Goal: Information Seeking & Learning: Learn about a topic

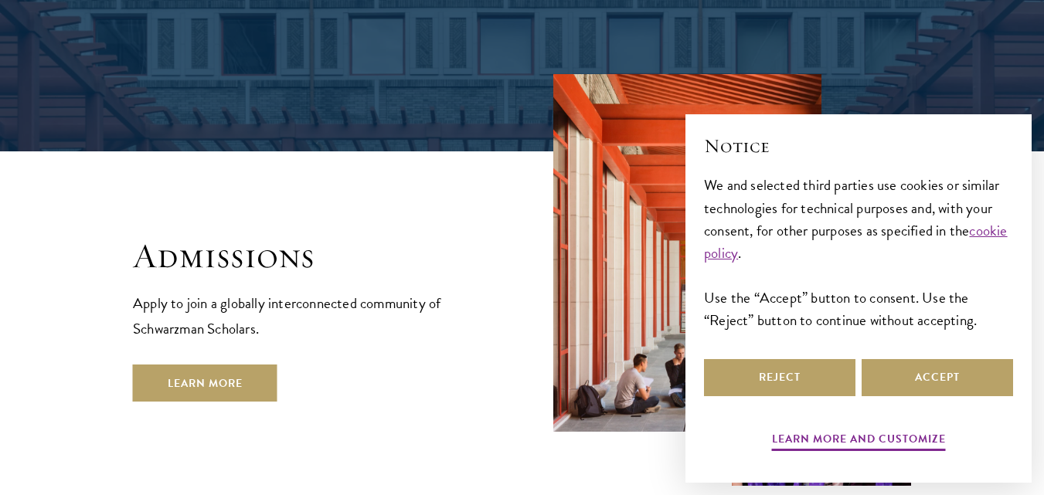
scroll to position [2517, 0]
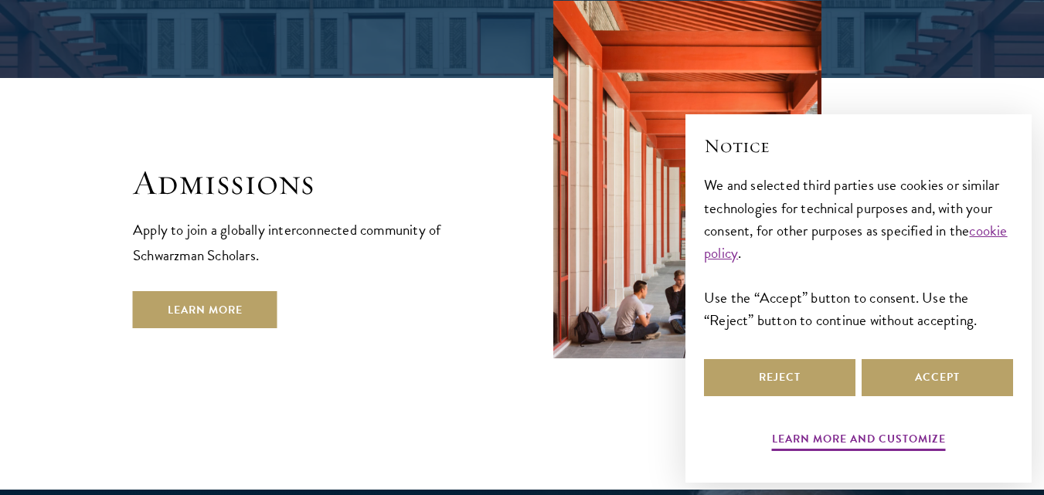
click at [191, 253] on div "Admissions Apply to join a globally interconnected community of Schwarzman Scho…" at bounding box center [522, 207] width 778 height 412
click at [189, 291] on link "Learn More" at bounding box center [205, 309] width 144 height 37
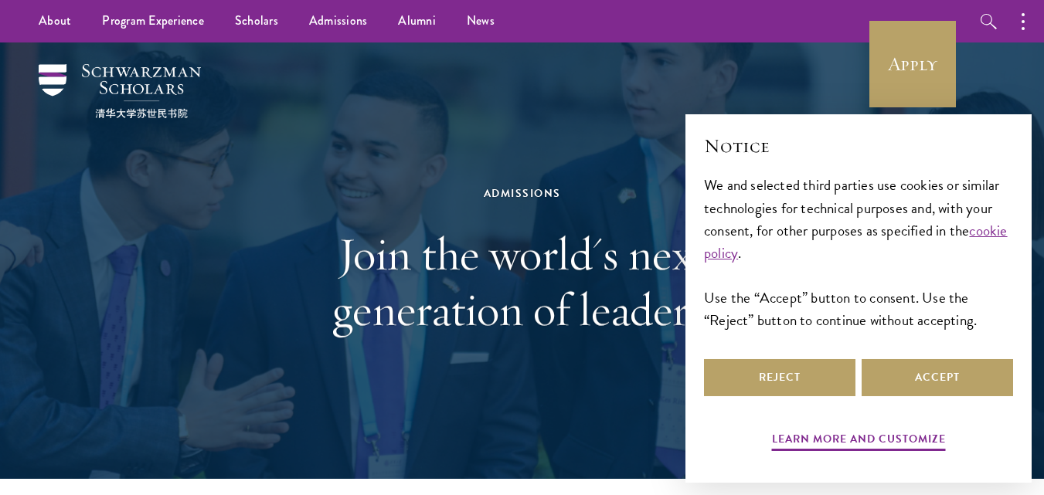
click at [930, 403] on div "Admissions Join the world's next generation of leaders." at bounding box center [521, 260] width 889 height 437
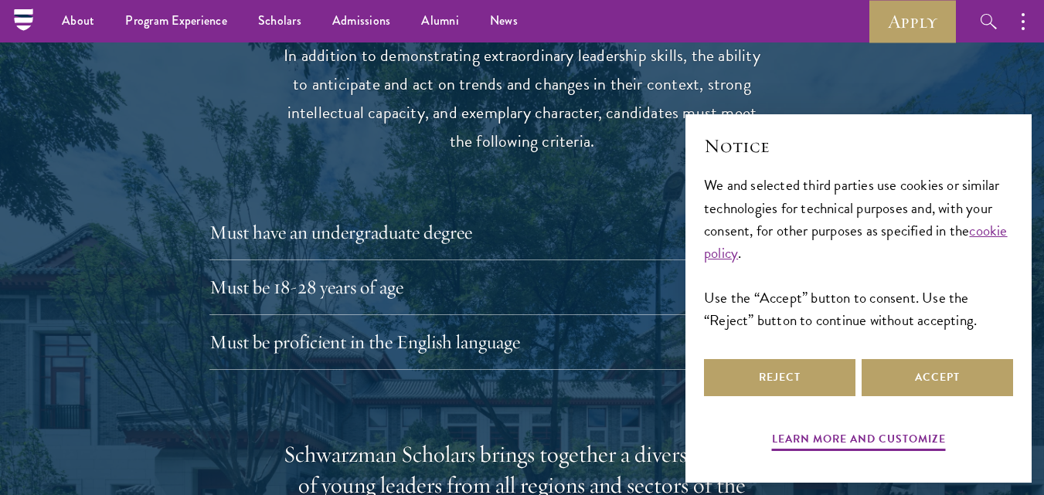
scroll to position [2037, 0]
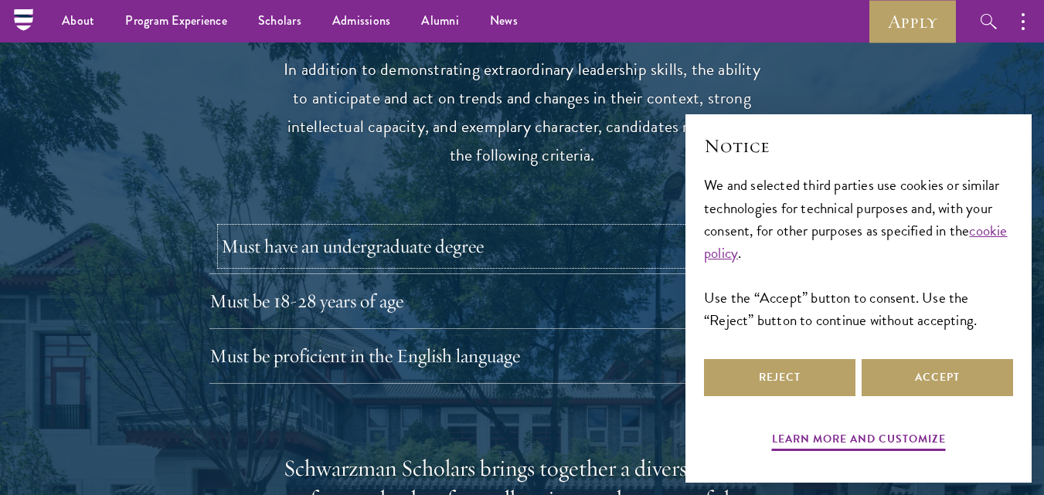
click at [824, 228] on button "Must have an undergraduate degree" at bounding box center [534, 246] width 626 height 37
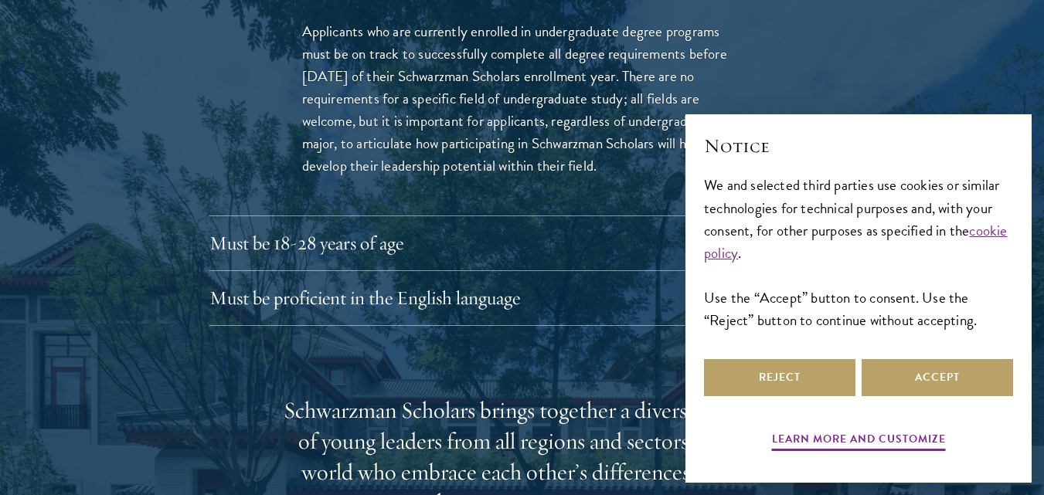
scroll to position [2343, 0]
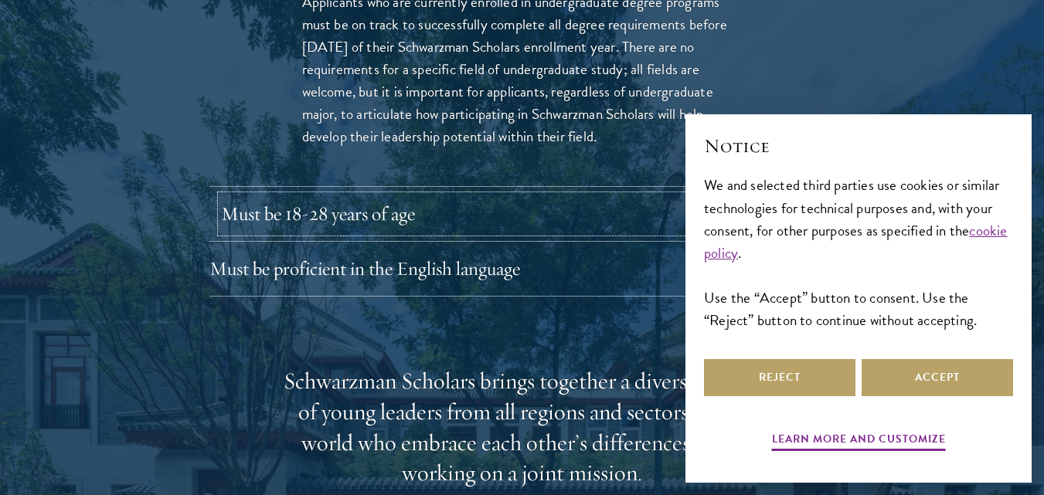
click at [818, 195] on button "Must be 18-28 years of age" at bounding box center [534, 213] width 626 height 37
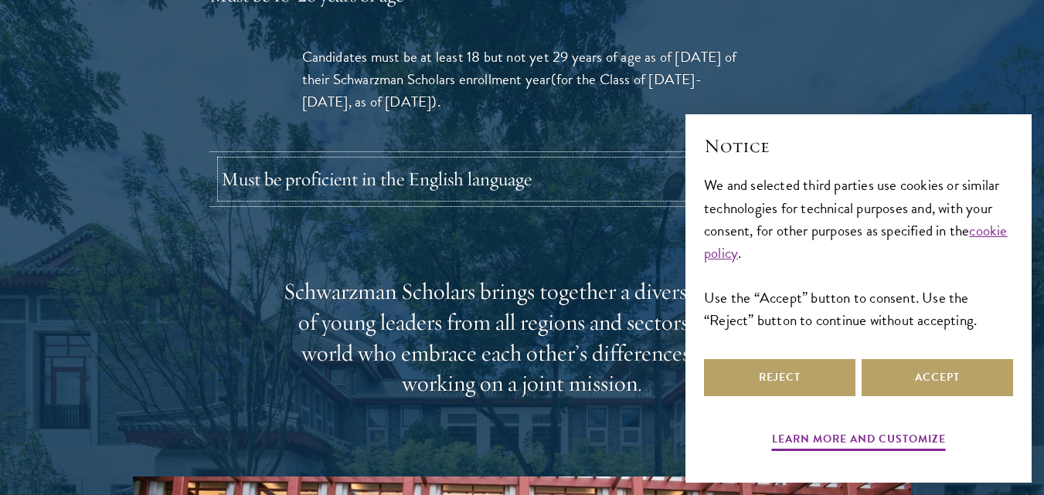
click at [799, 161] on button "Must be proficient in the English language" at bounding box center [534, 179] width 626 height 37
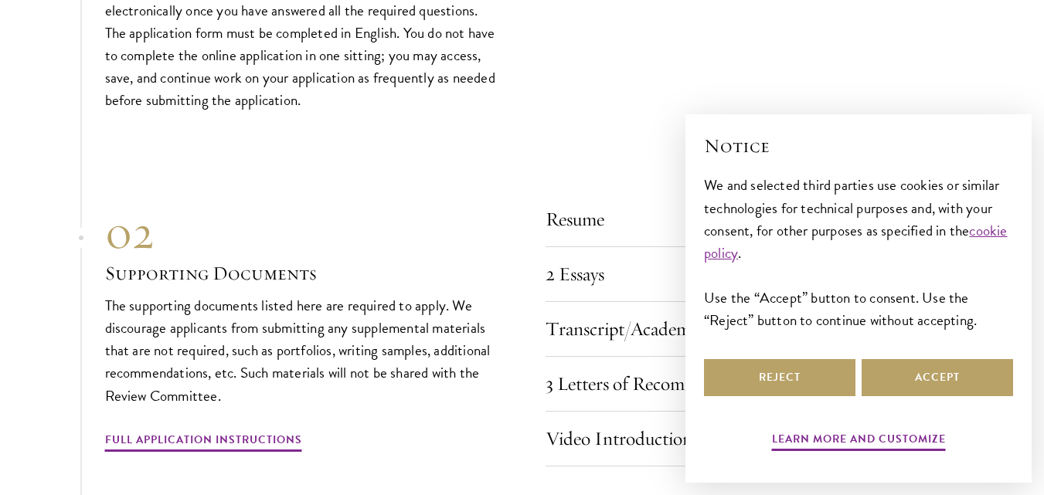
scroll to position [5615, 0]
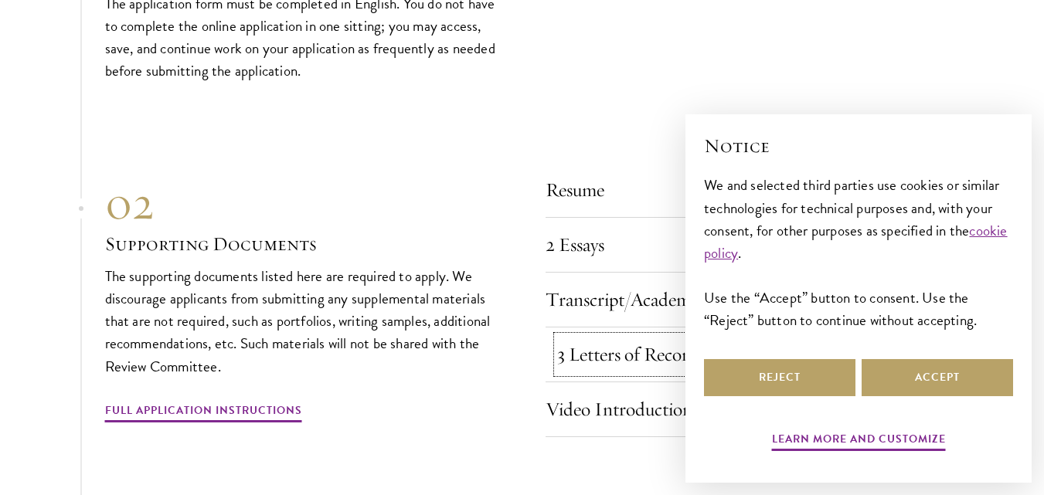
click at [928, 336] on button "3 Letters of Recommendation" at bounding box center [754, 354] width 394 height 37
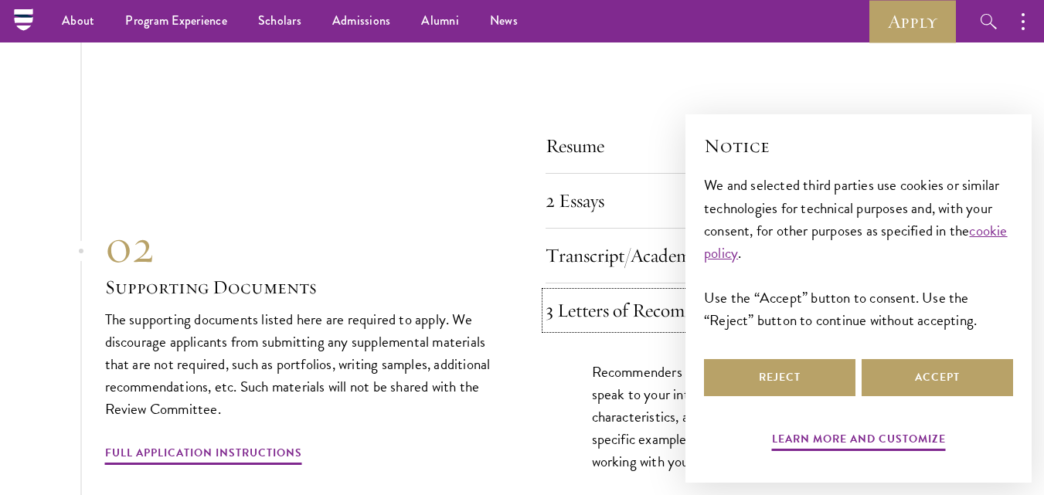
scroll to position [5202, 0]
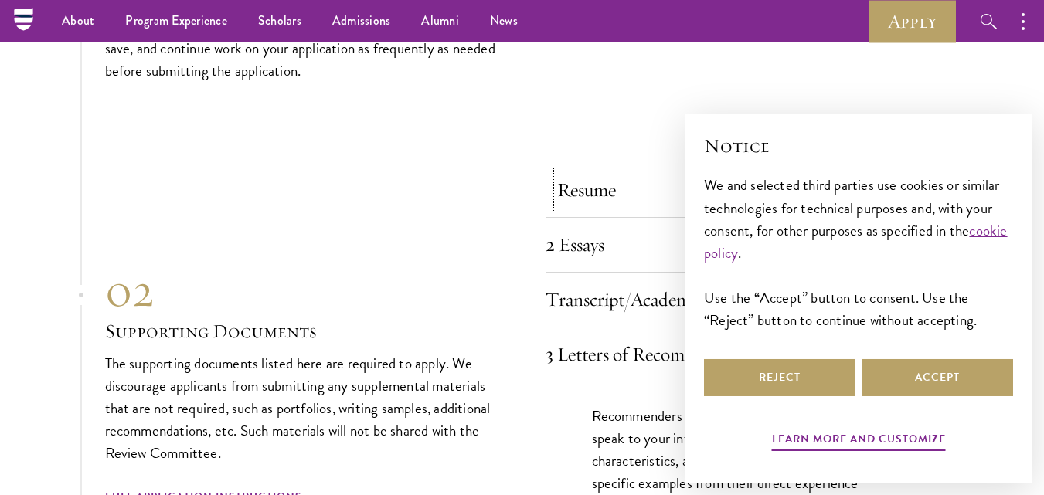
click at [933, 172] on button "Resume" at bounding box center [754, 190] width 394 height 37
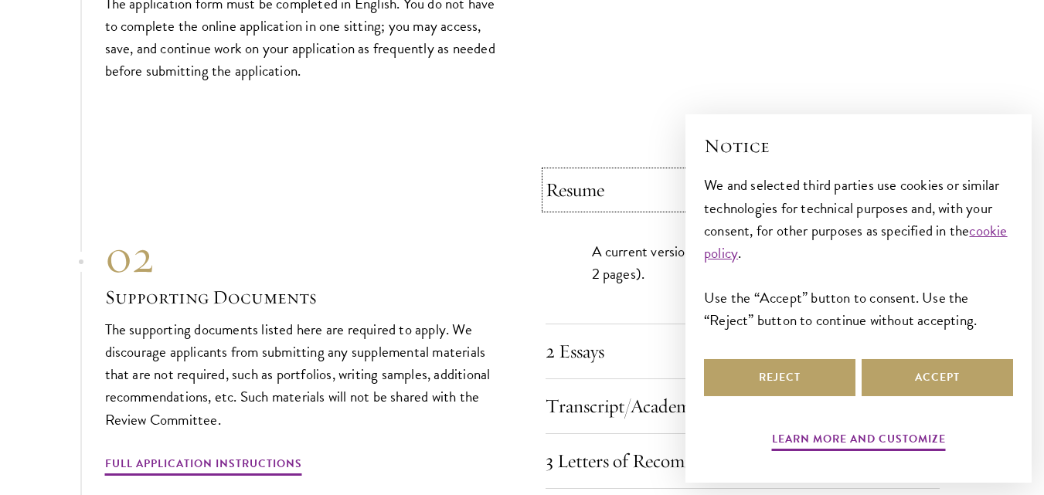
scroll to position [5260, 0]
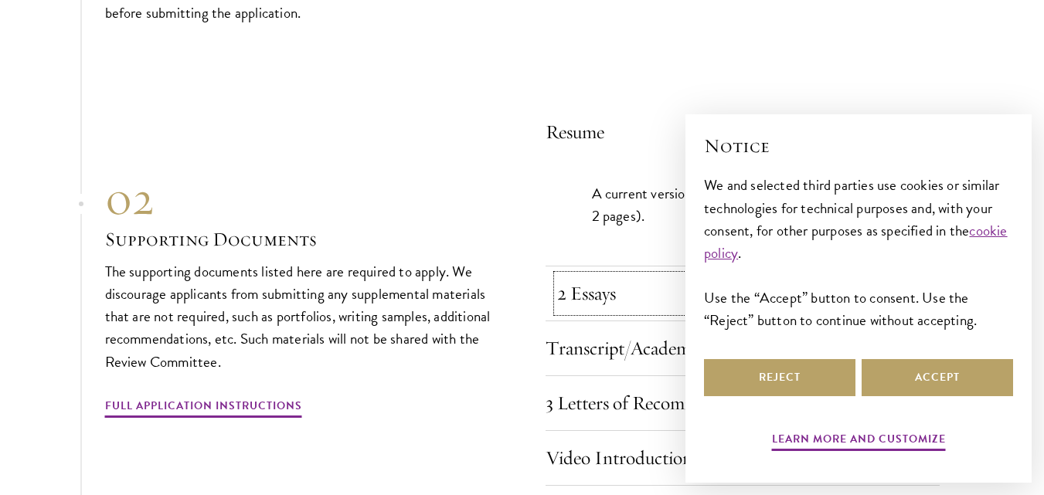
click at [930, 275] on button "2 Essays" at bounding box center [754, 293] width 394 height 37
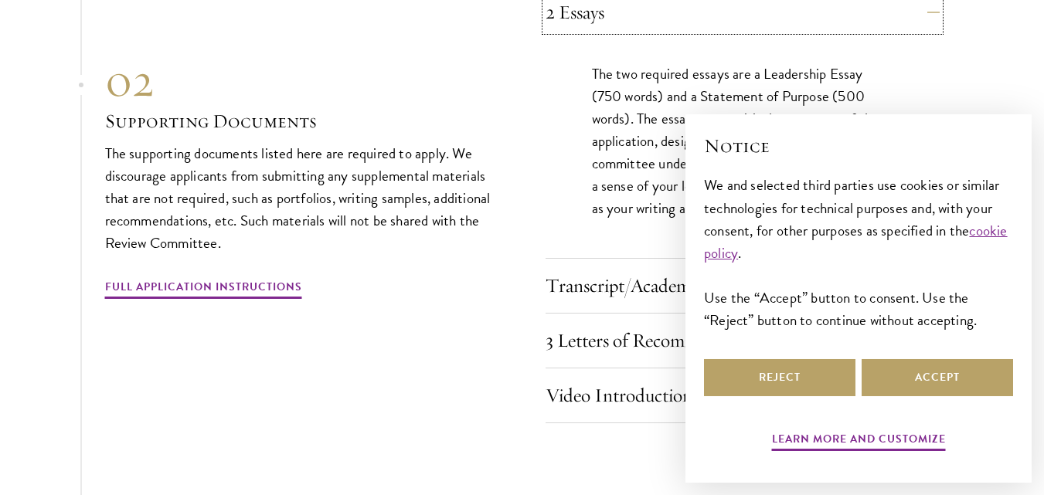
scroll to position [5464, 0]
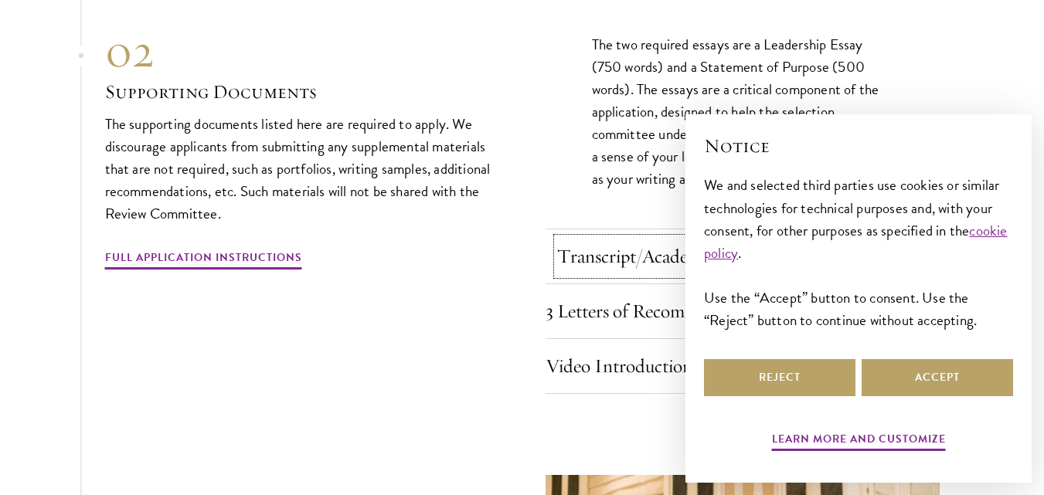
click at [939, 238] on button "Transcript/Academic Records" at bounding box center [754, 256] width 394 height 37
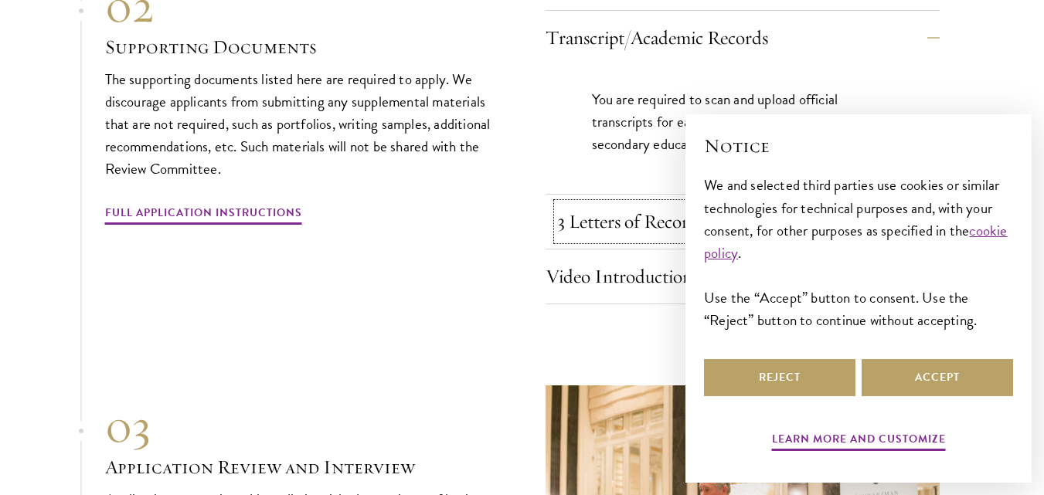
click at [941, 203] on button "3 Letters of Recommendation" at bounding box center [754, 221] width 394 height 37
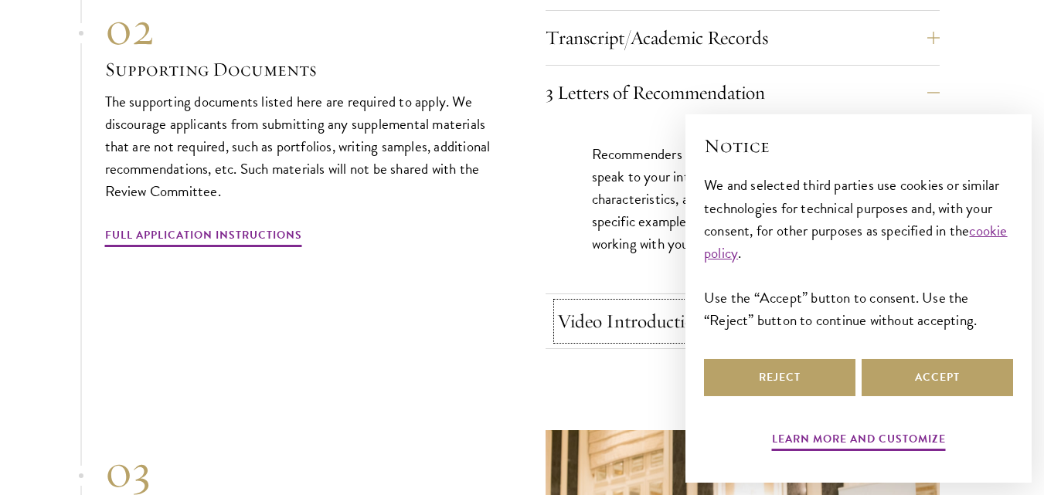
click at [928, 303] on button "Video Introduction" at bounding box center [754, 321] width 394 height 37
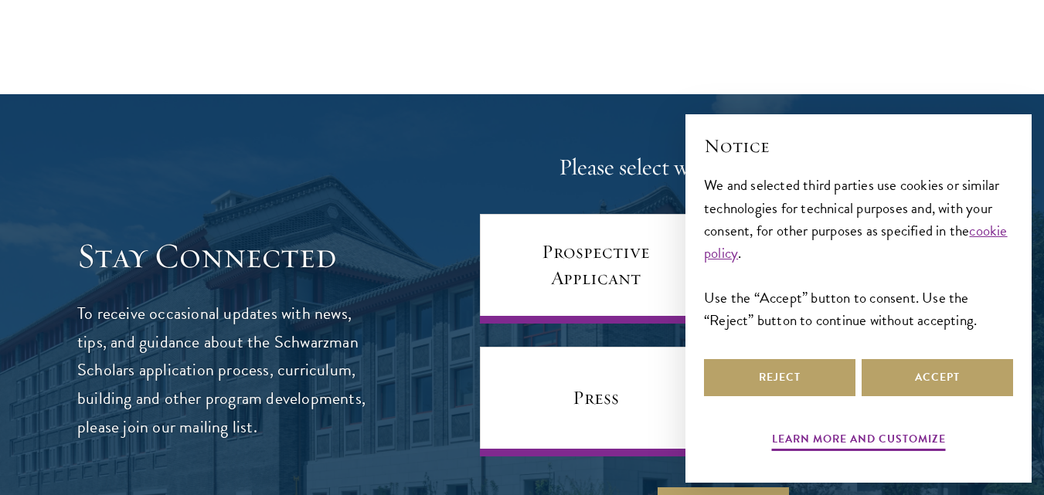
scroll to position [6683, 0]
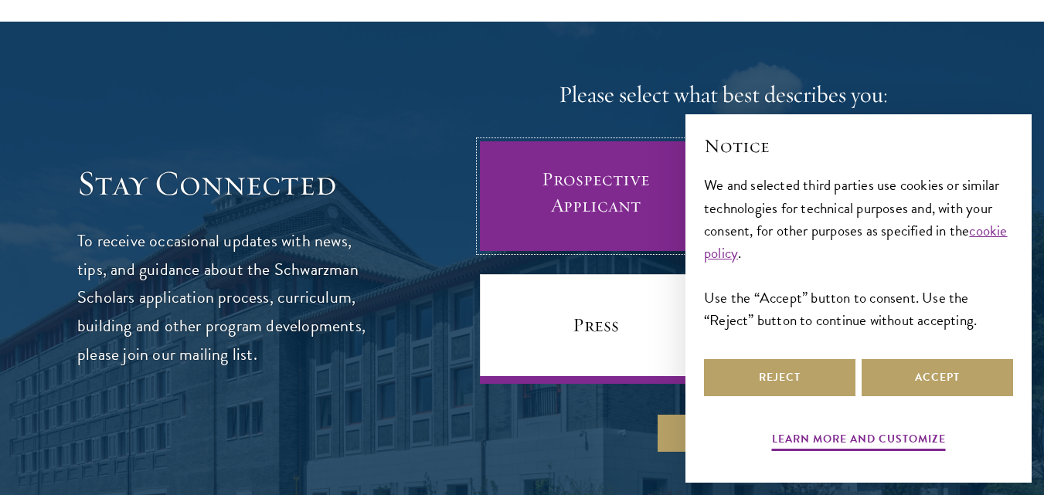
click at [587, 181] on link "Prospective Applicant" at bounding box center [596, 196] width 232 height 110
click at [641, 164] on link "Prospective Applicant" at bounding box center [596, 196] width 232 height 110
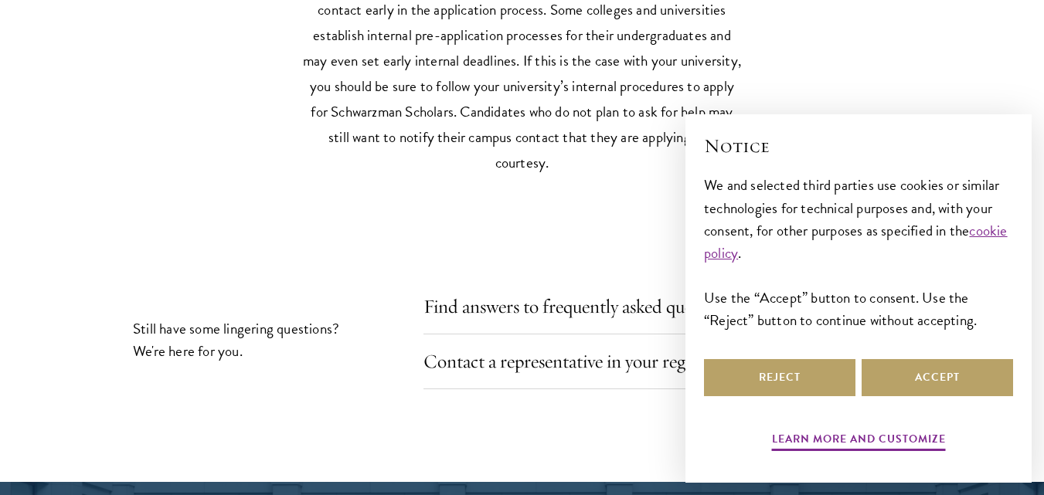
scroll to position [7511, 0]
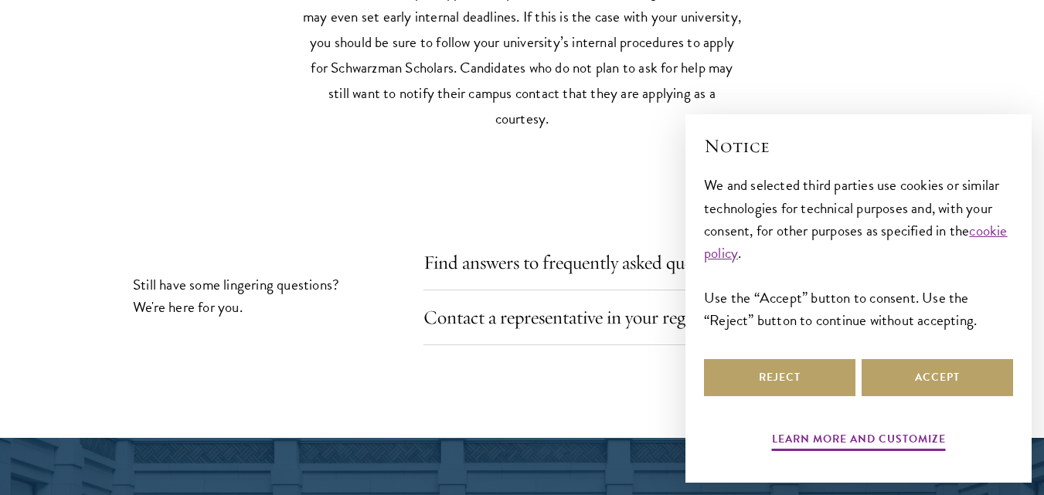
click at [848, 291] on div "Contact a representative in your region" at bounding box center [674, 318] width 503 height 55
click at [925, 291] on div "Contact a representative in your region" at bounding box center [674, 318] width 503 height 55
click at [907, 291] on div "Contact a representative in your region" at bounding box center [674, 318] width 503 height 55
click at [625, 291] on div "Contact a representative in your region" at bounding box center [674, 318] width 503 height 55
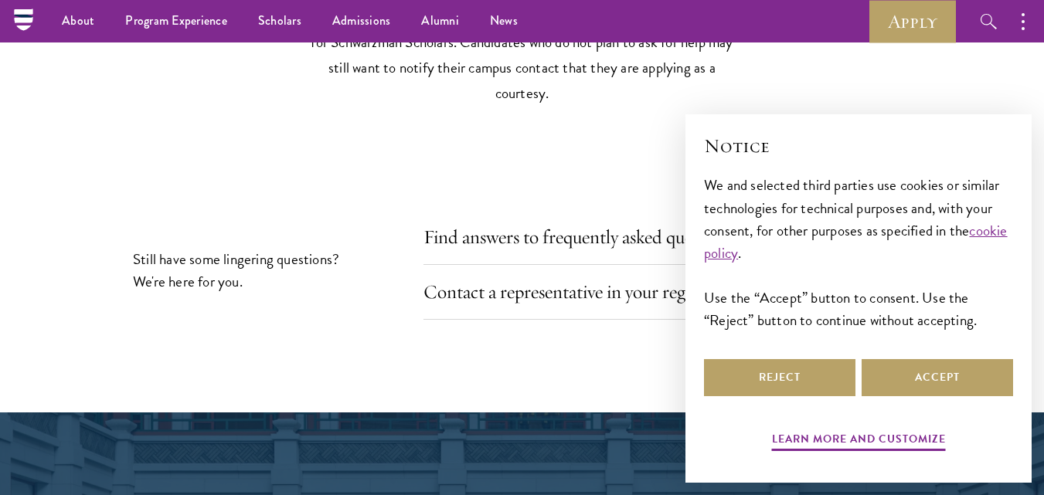
scroll to position [7270, 0]
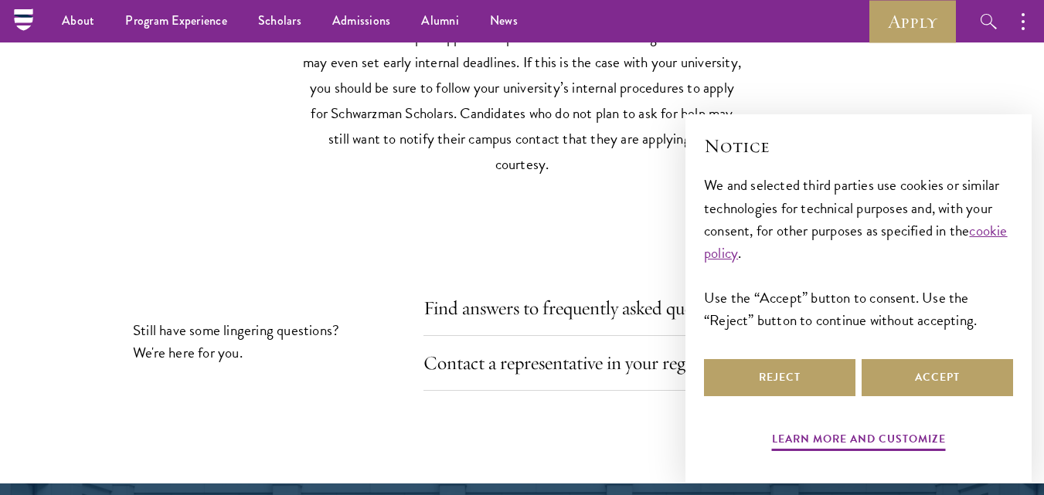
click at [906, 336] on div "Contact a representative in your region" at bounding box center [674, 363] width 503 height 55
click at [918, 336] on div "Contact a representative in your region" at bounding box center [674, 363] width 503 height 55
click at [562, 351] on link "Contact a representative in your region" at bounding box center [578, 363] width 286 height 24
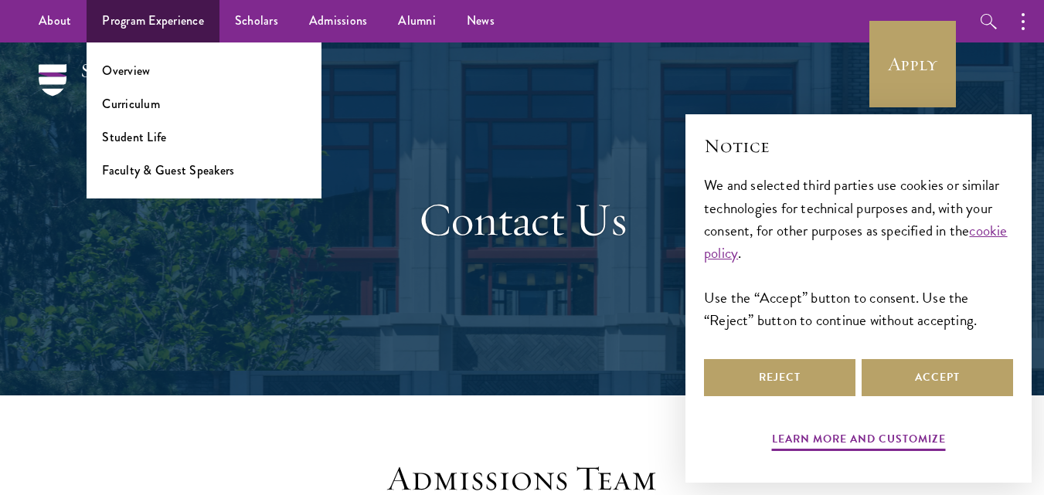
click at [149, 72] on li "Overview" at bounding box center [204, 71] width 204 height 18
click at [131, 75] on link "Overview" at bounding box center [126, 71] width 48 height 18
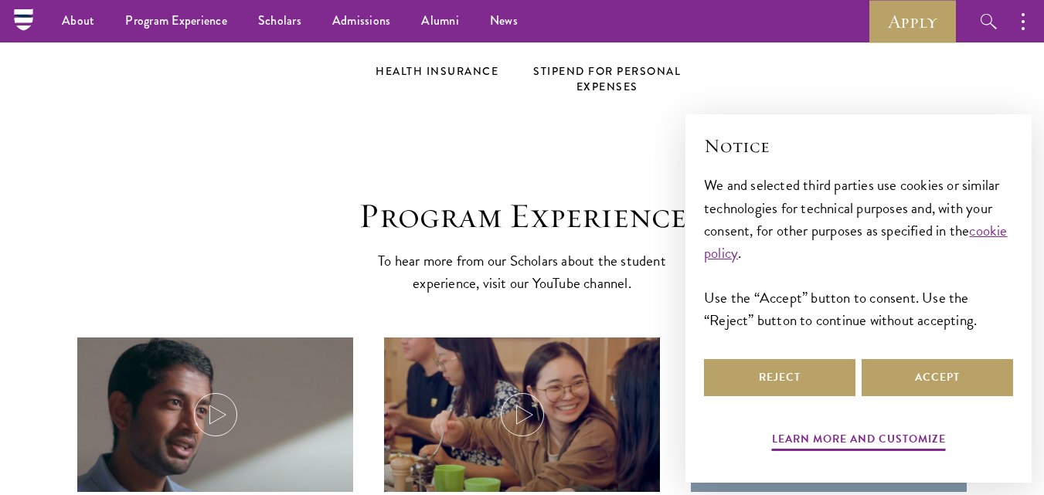
scroll to position [6866, 0]
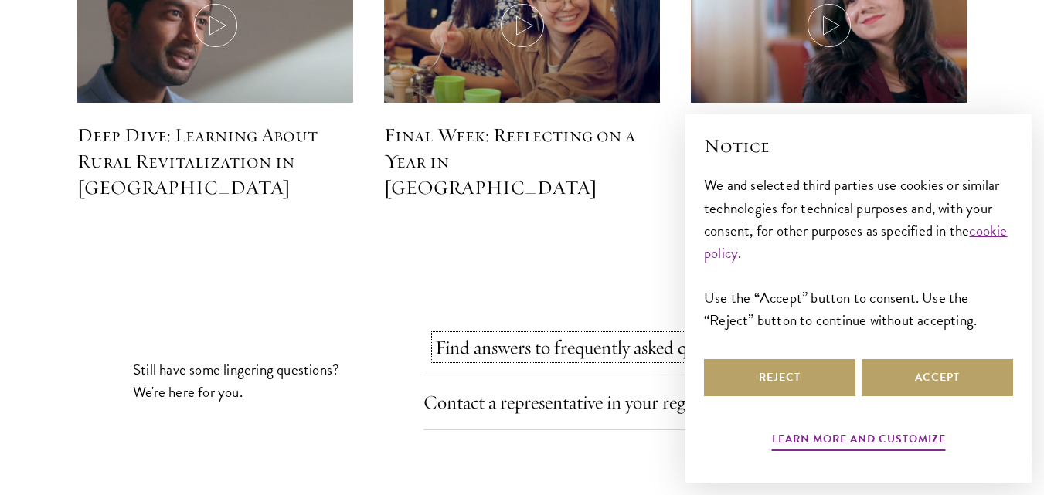
click at [598, 335] on link "Find answers to frequently asked questions" at bounding box center [590, 347] width 311 height 24
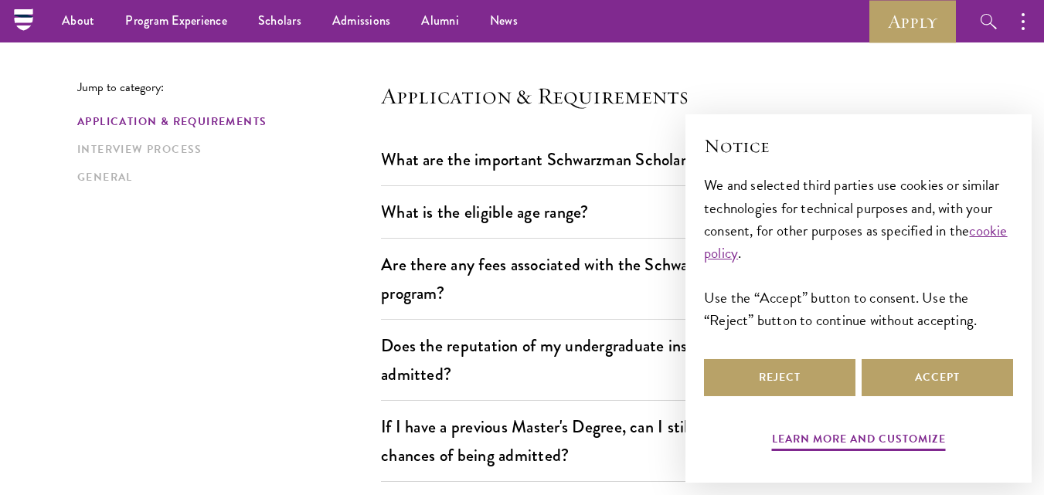
scroll to position [393, 0]
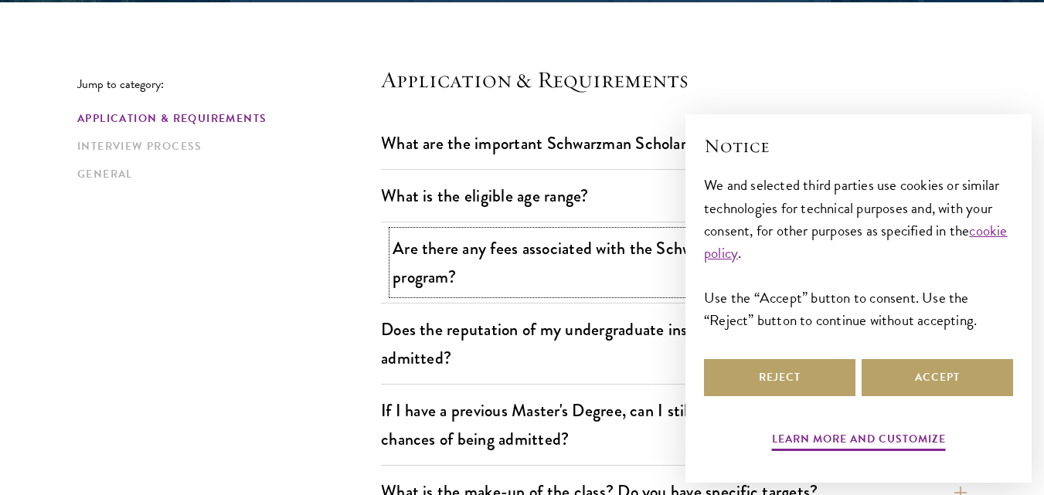
click at [914, 263] on button "Are there any fees associated with the Schwarzman Scholars application or the p…" at bounding box center [686, 262] width 586 height 63
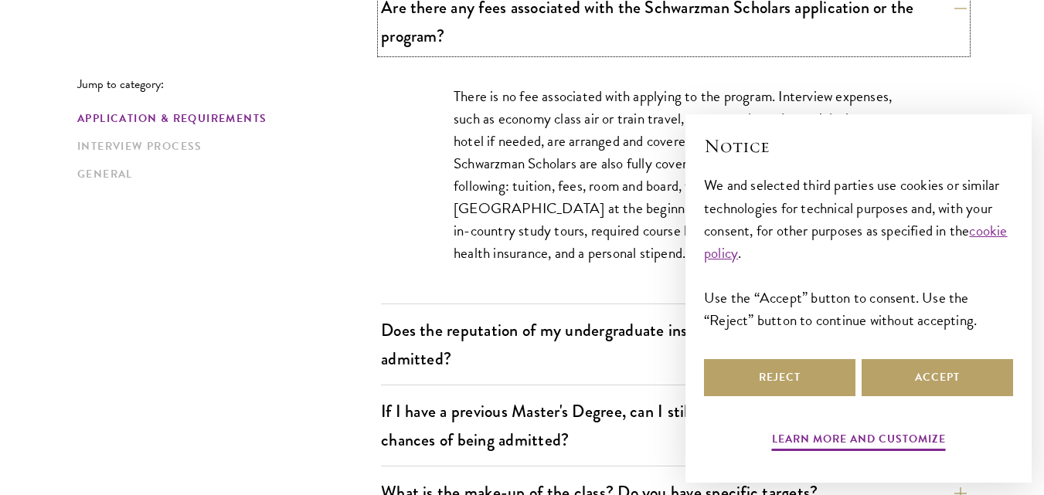
scroll to position [734, 0]
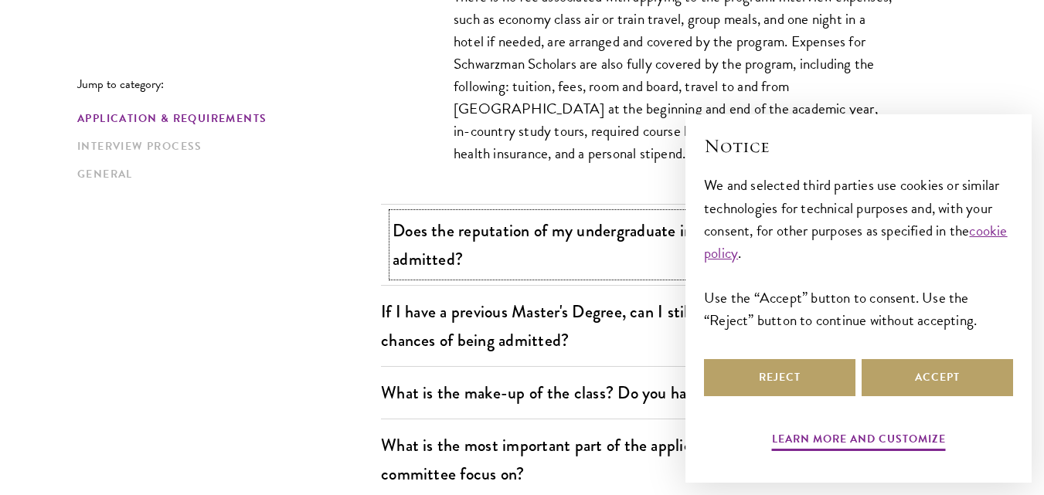
click at [958, 231] on button "Does the reputation of my undergraduate institution affect my chances of being …" at bounding box center [686, 244] width 586 height 63
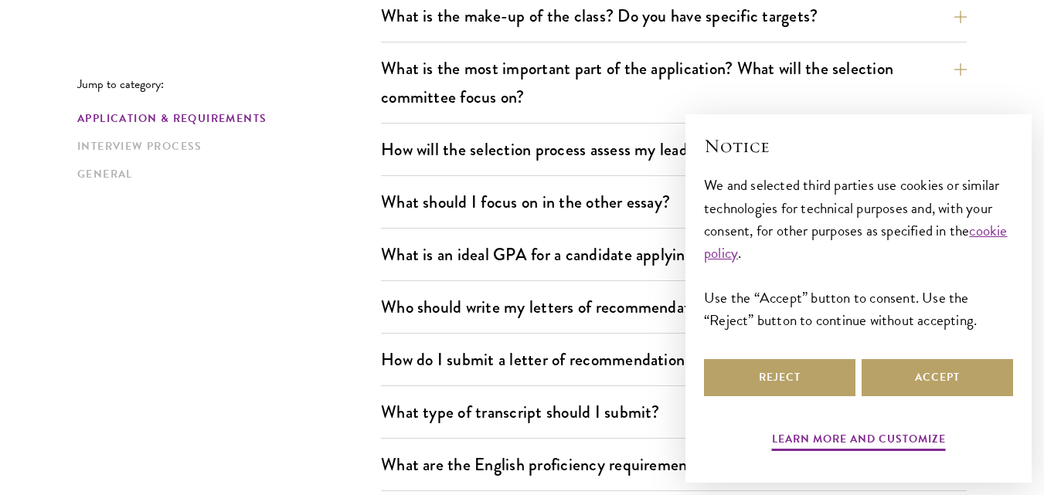
scroll to position [1037, 0]
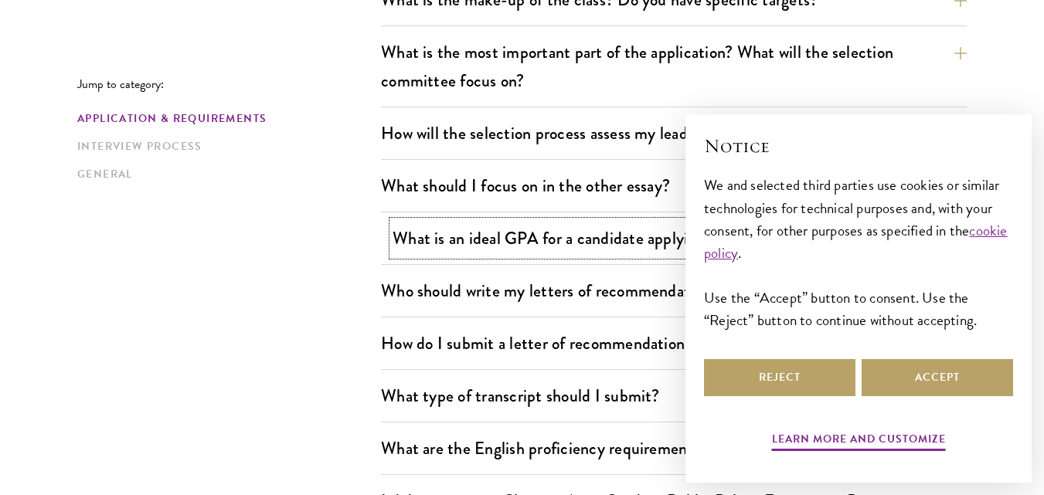
click at [853, 229] on button "What is an ideal GPA for a candidate applying for this scholarship?" at bounding box center [686, 238] width 586 height 35
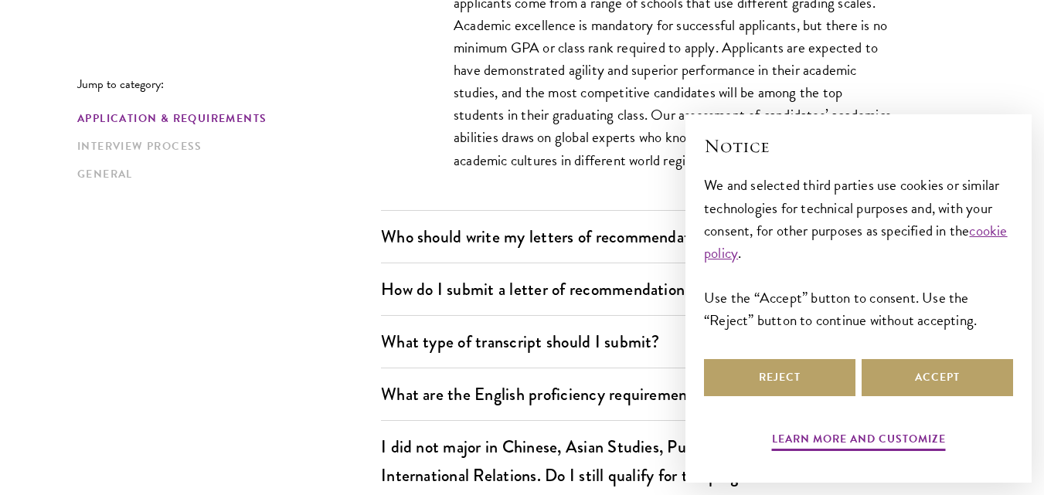
scroll to position [1237, 0]
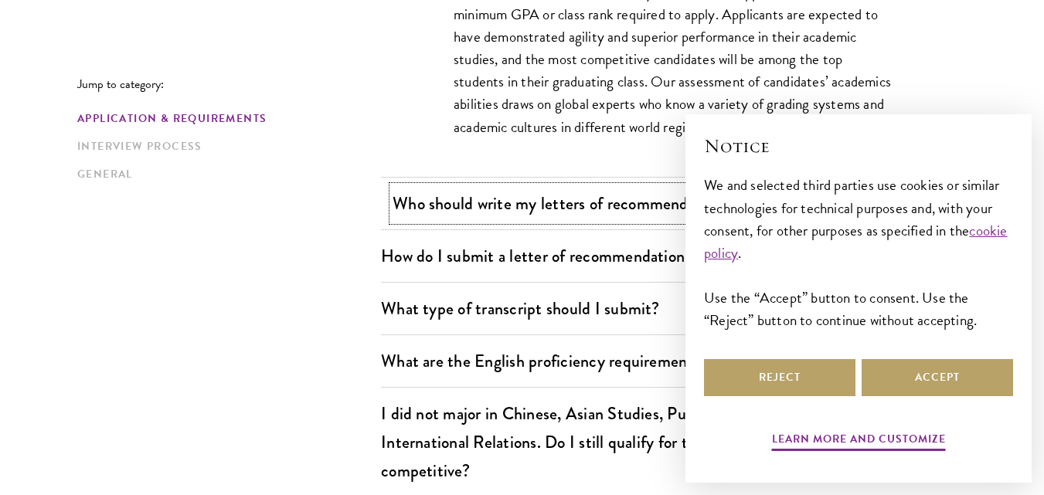
click at [770, 189] on button "Who should write my letters of recommendation?" at bounding box center [686, 203] width 586 height 35
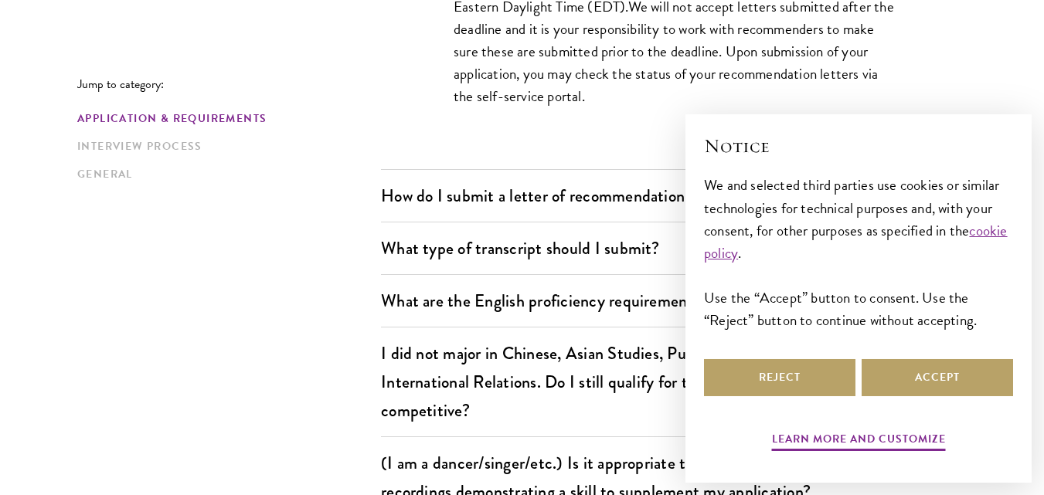
scroll to position [1764, 0]
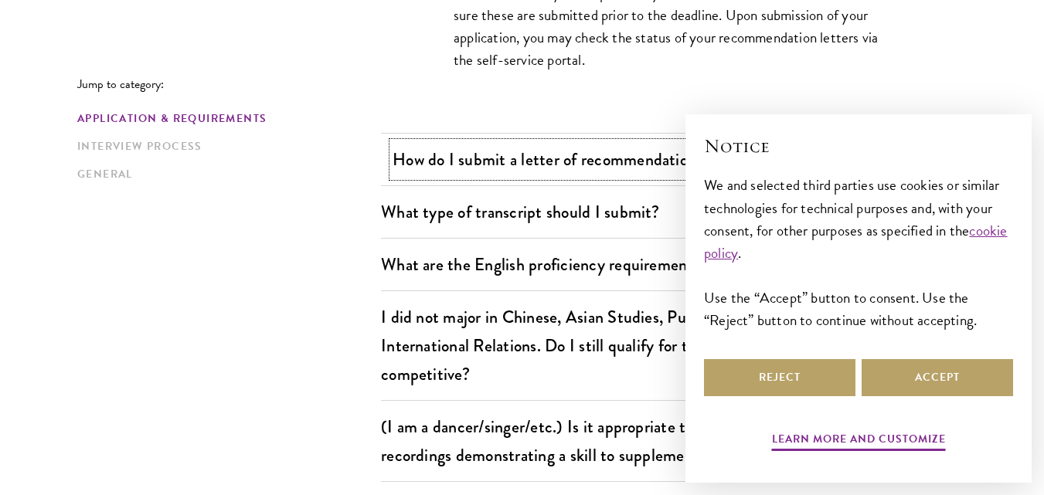
click at [841, 152] on button "How do I submit a letter of recommendation on behalf of an applicant?" at bounding box center [686, 159] width 586 height 35
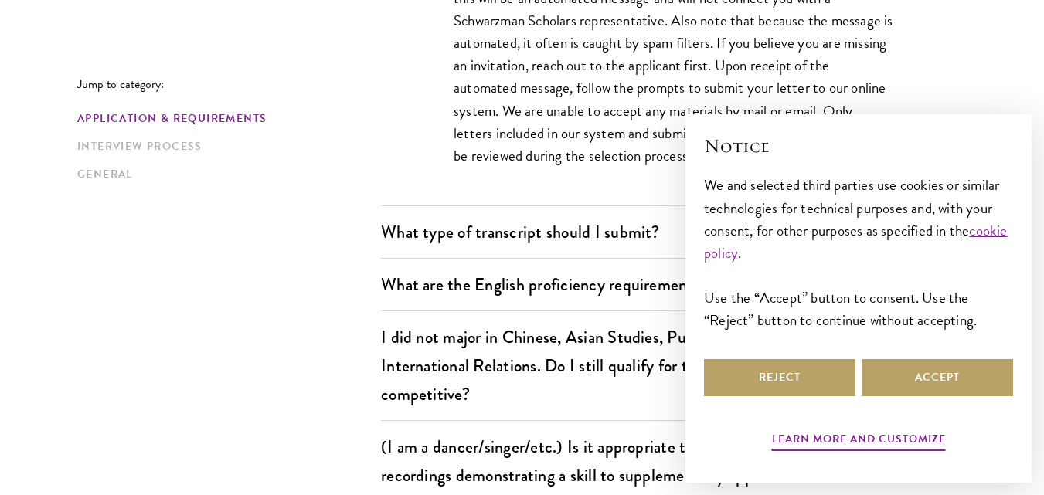
scroll to position [1375, 0]
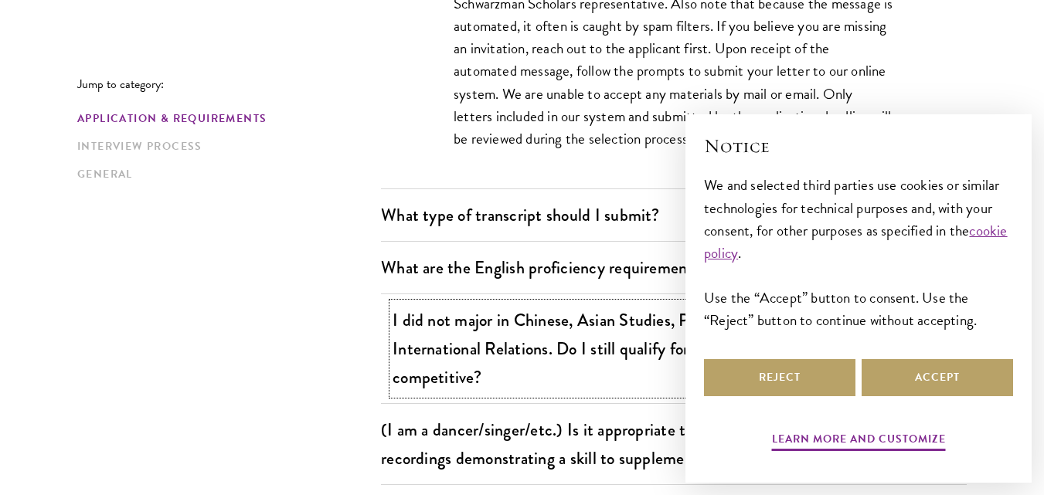
click at [906, 351] on button "I did not major in Chinese, Asian Studies, Public Policy, Economics, Business, …" at bounding box center [686, 349] width 586 height 92
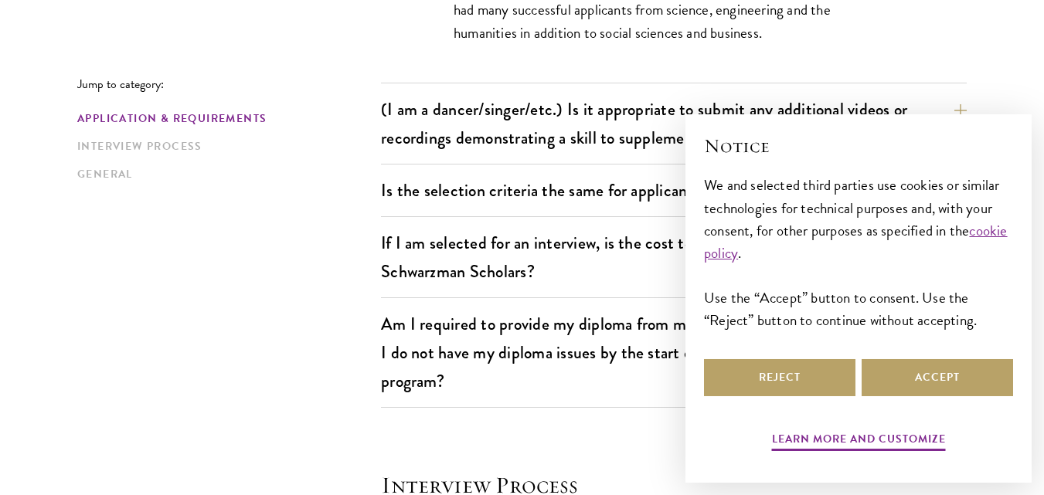
scroll to position [1660, 0]
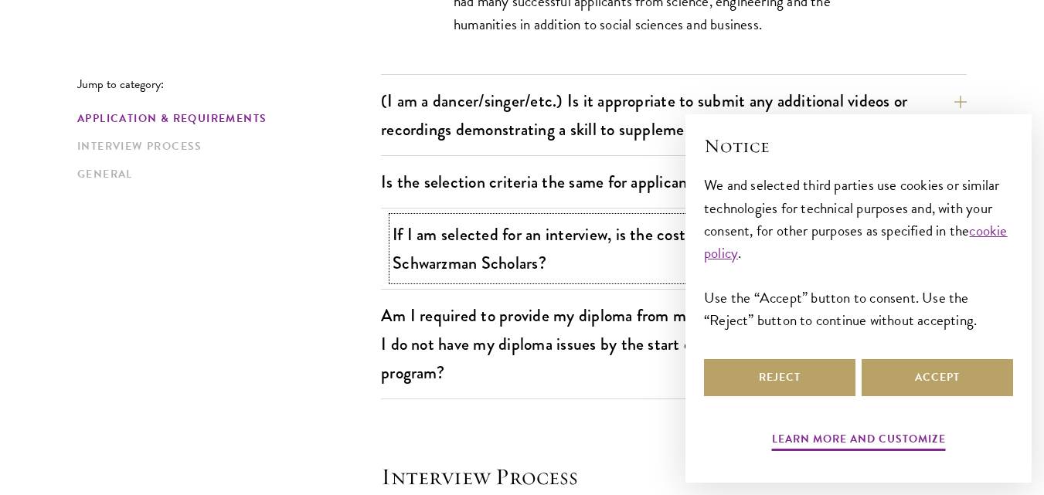
click at [852, 246] on button "If I am selected for an interview, is the cost to attend the interview covered …" at bounding box center [686, 248] width 586 height 63
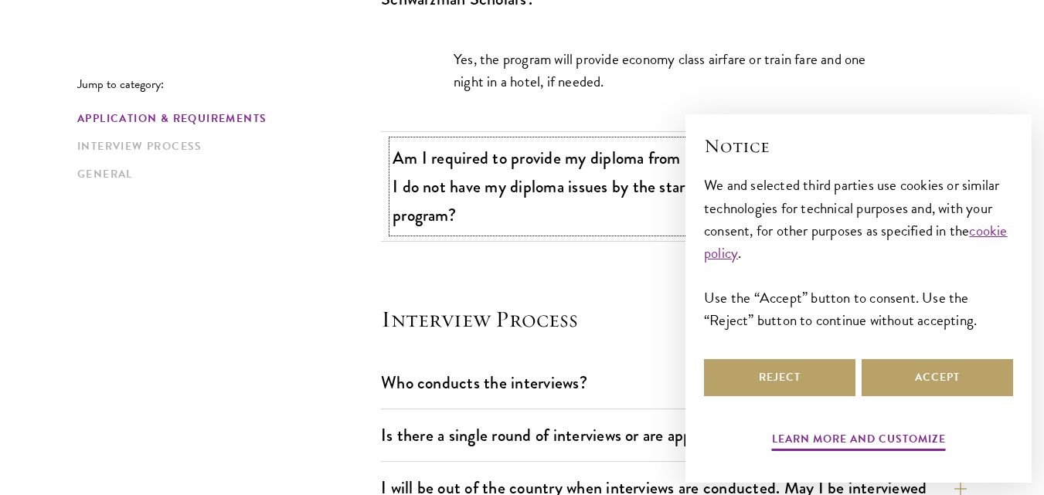
click at [960, 210] on button "Am I required to provide my diploma from my undergraduate institution? What if …" at bounding box center [686, 187] width 586 height 92
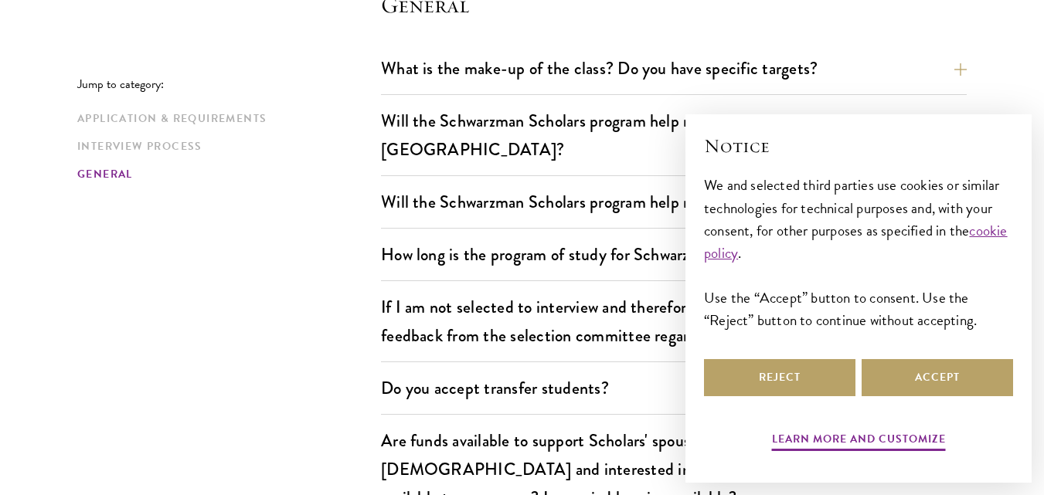
scroll to position [2568, 0]
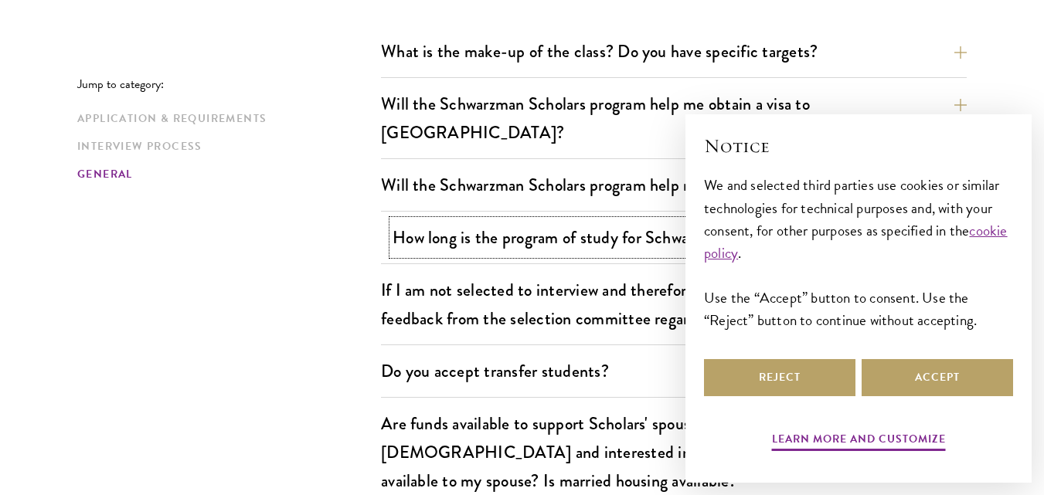
click at [905, 221] on button "How long is the program of study for Schwarzman Scholars, one year or two?" at bounding box center [686, 237] width 586 height 35
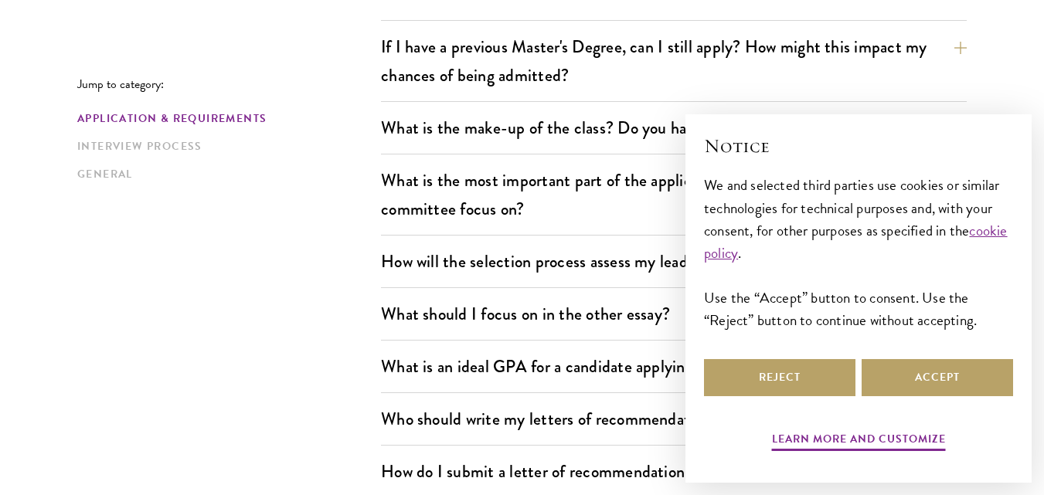
scroll to position [0, 0]
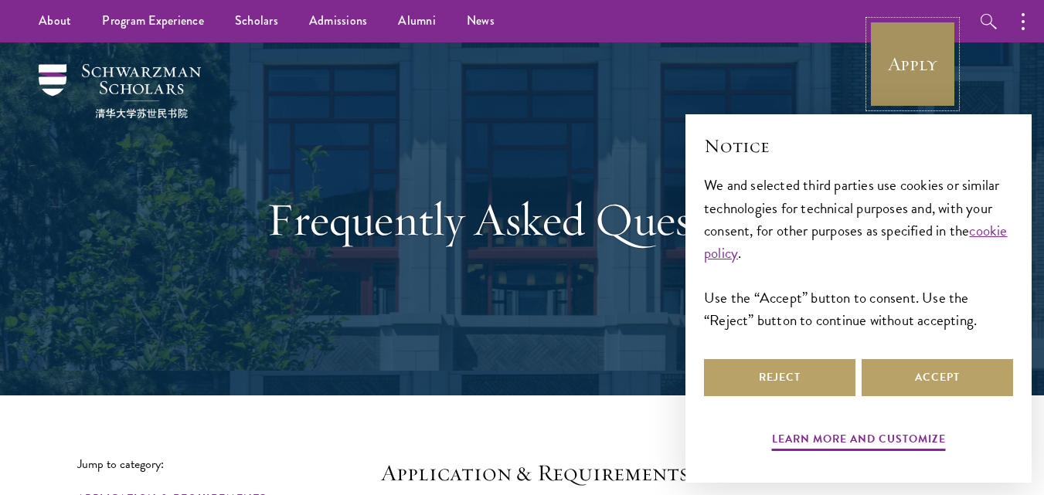
click at [942, 41] on link "Apply" at bounding box center [912, 64] width 87 height 87
